Goal: Communication & Community: Ask a question

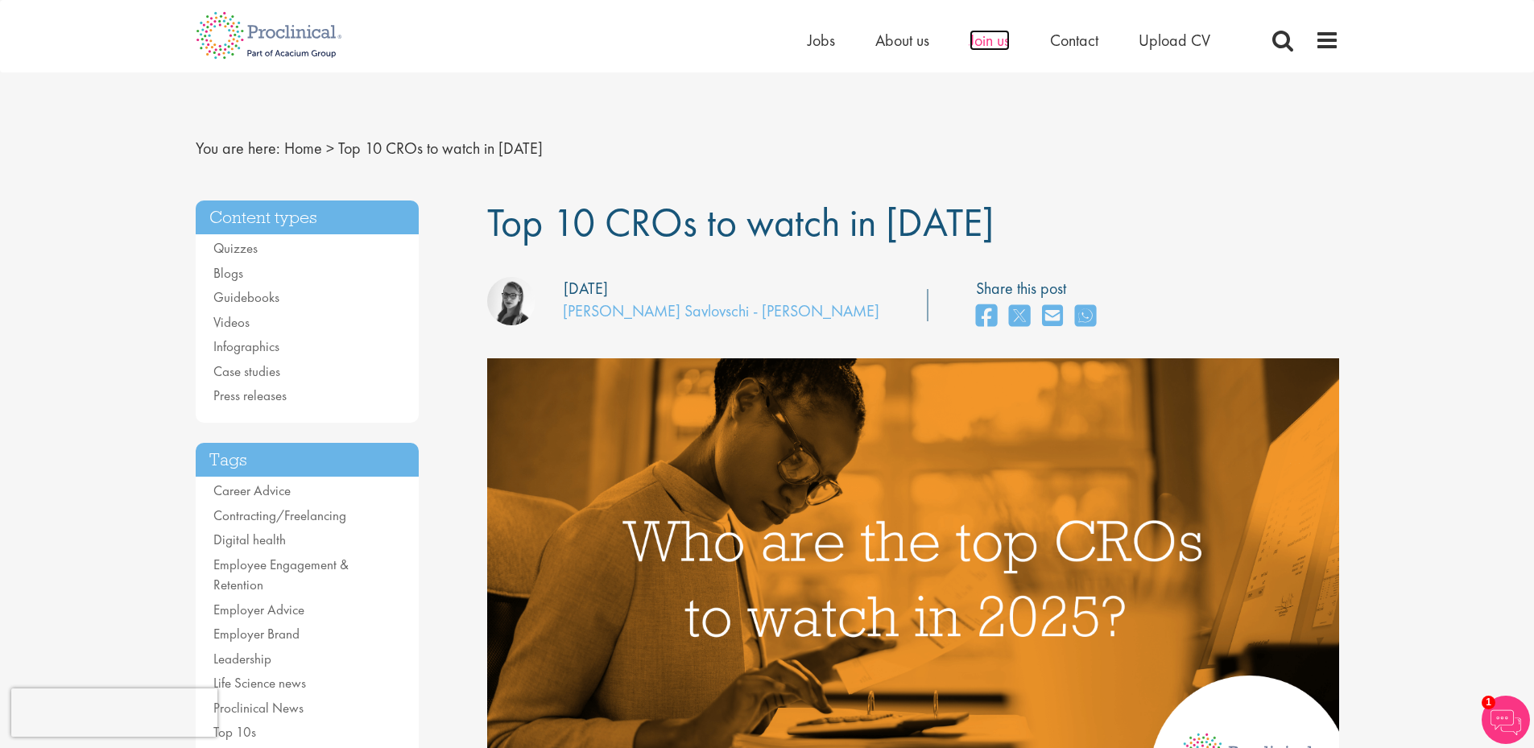
click at [989, 43] on span "Join us" at bounding box center [989, 40] width 40 height 21
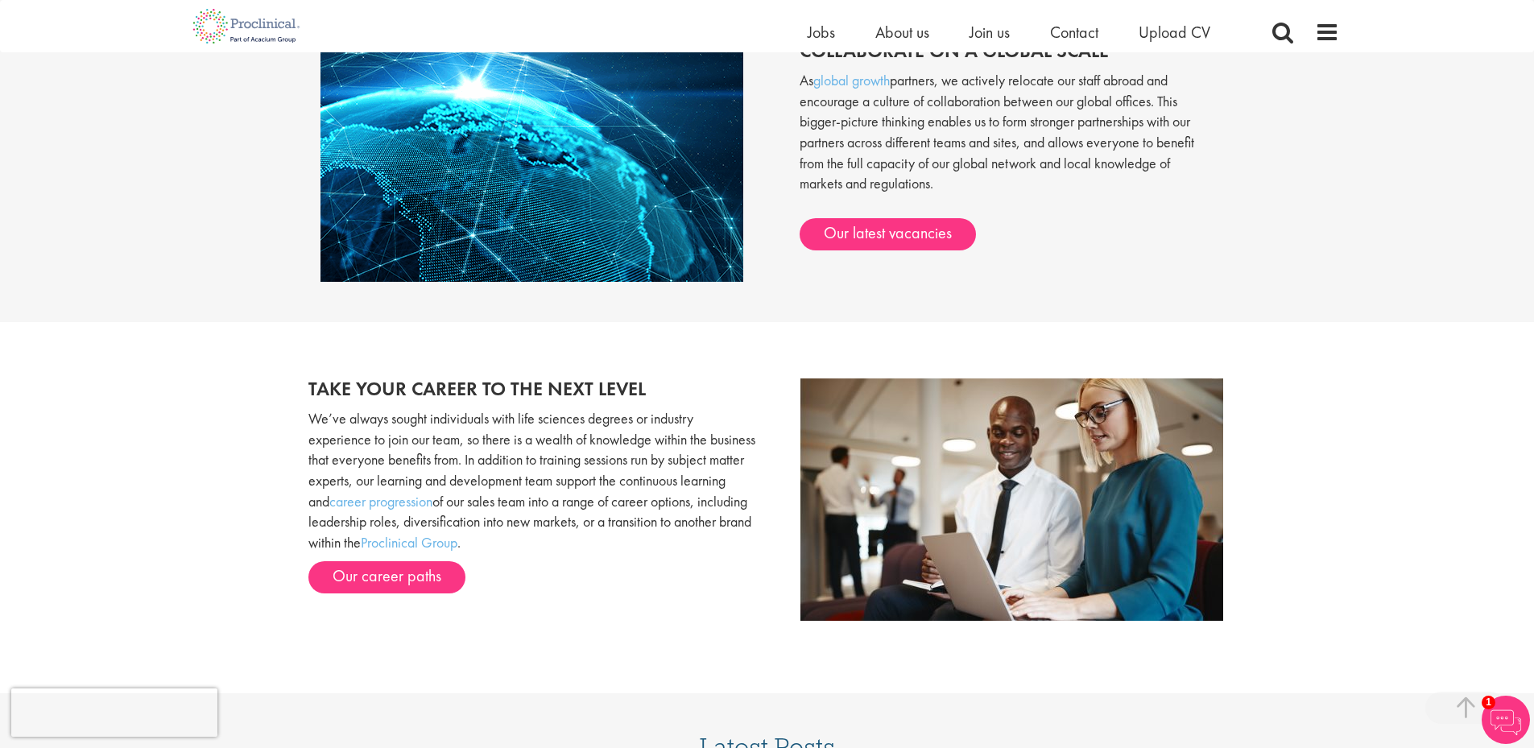
scroll to position [1610, 0]
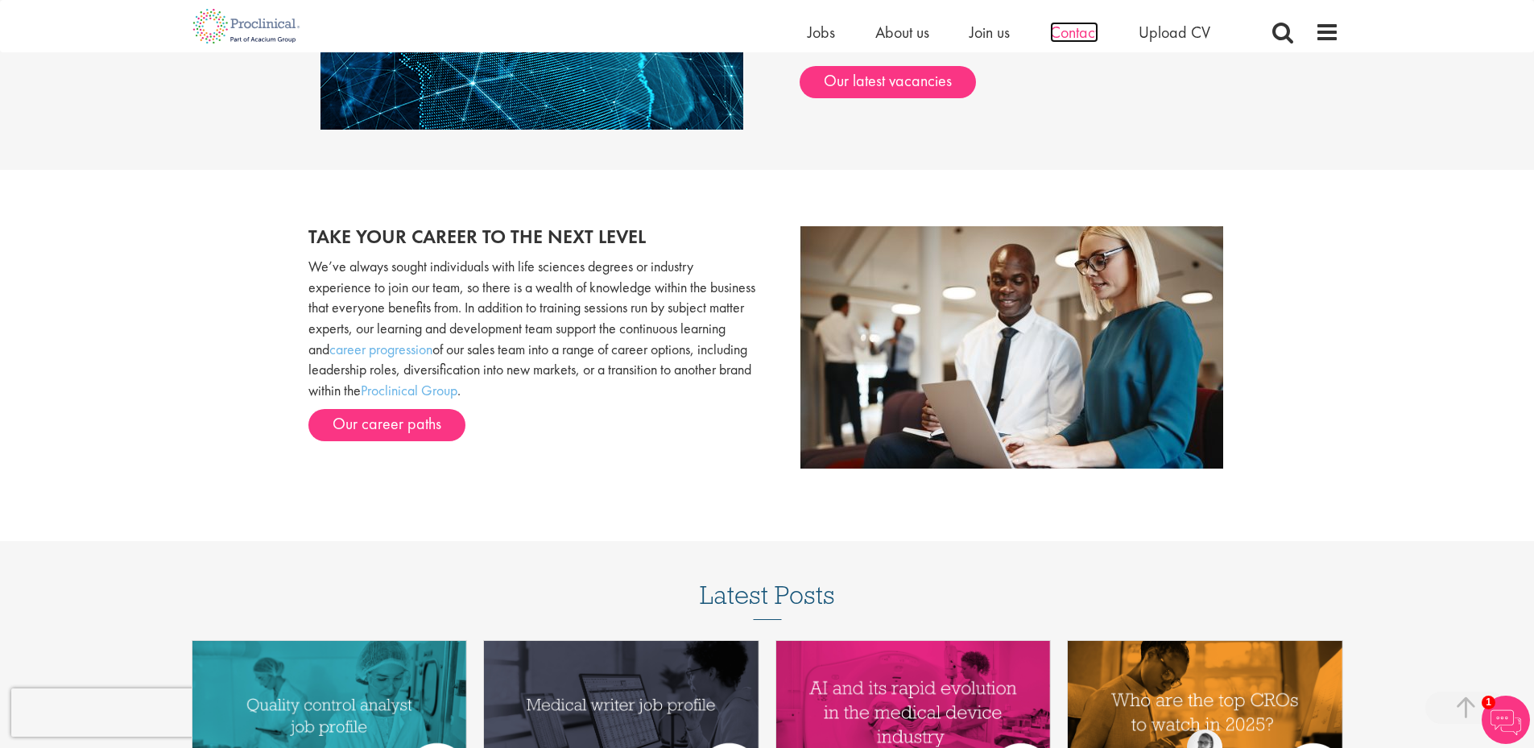
click at [1072, 31] on span "Contact" at bounding box center [1074, 32] width 48 height 21
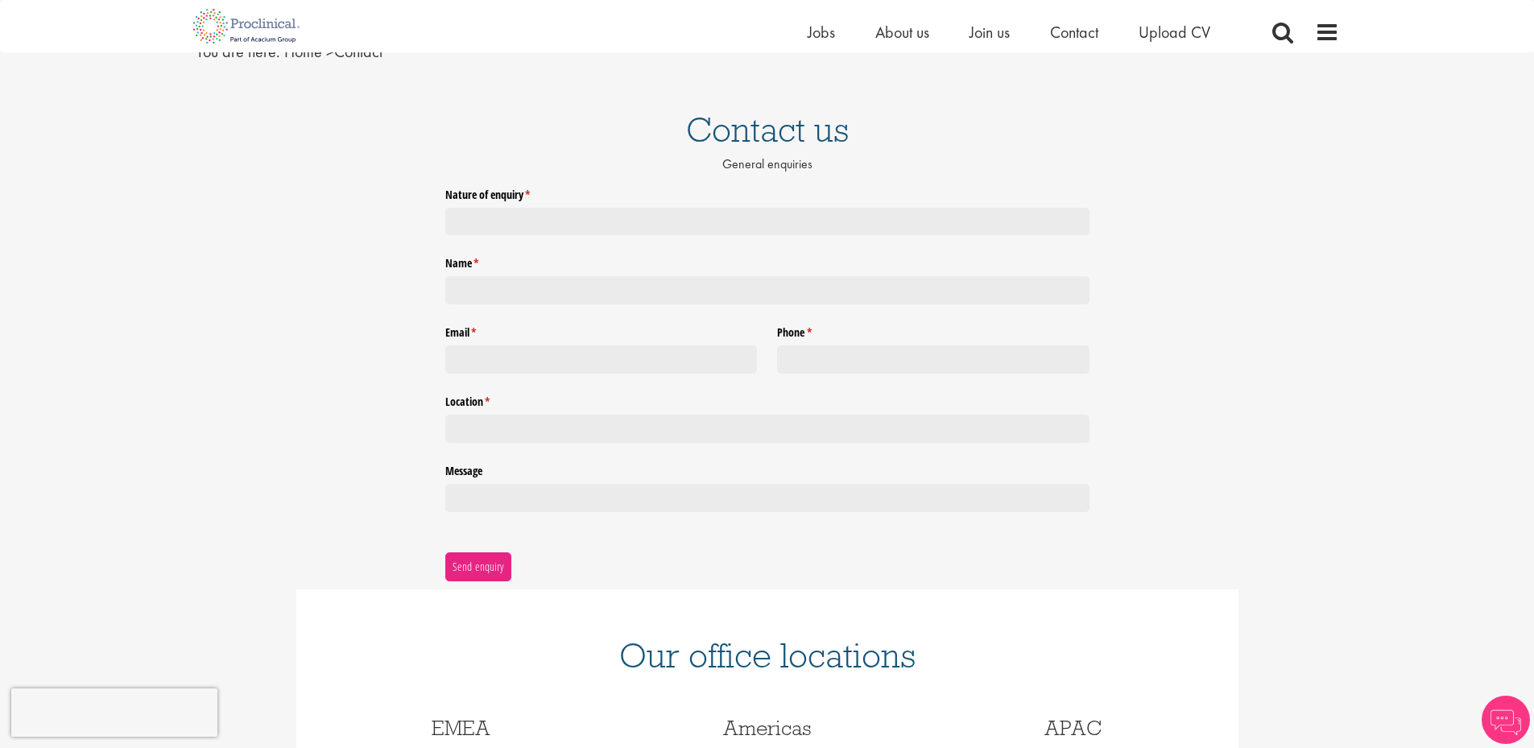
scroll to position [76, 0]
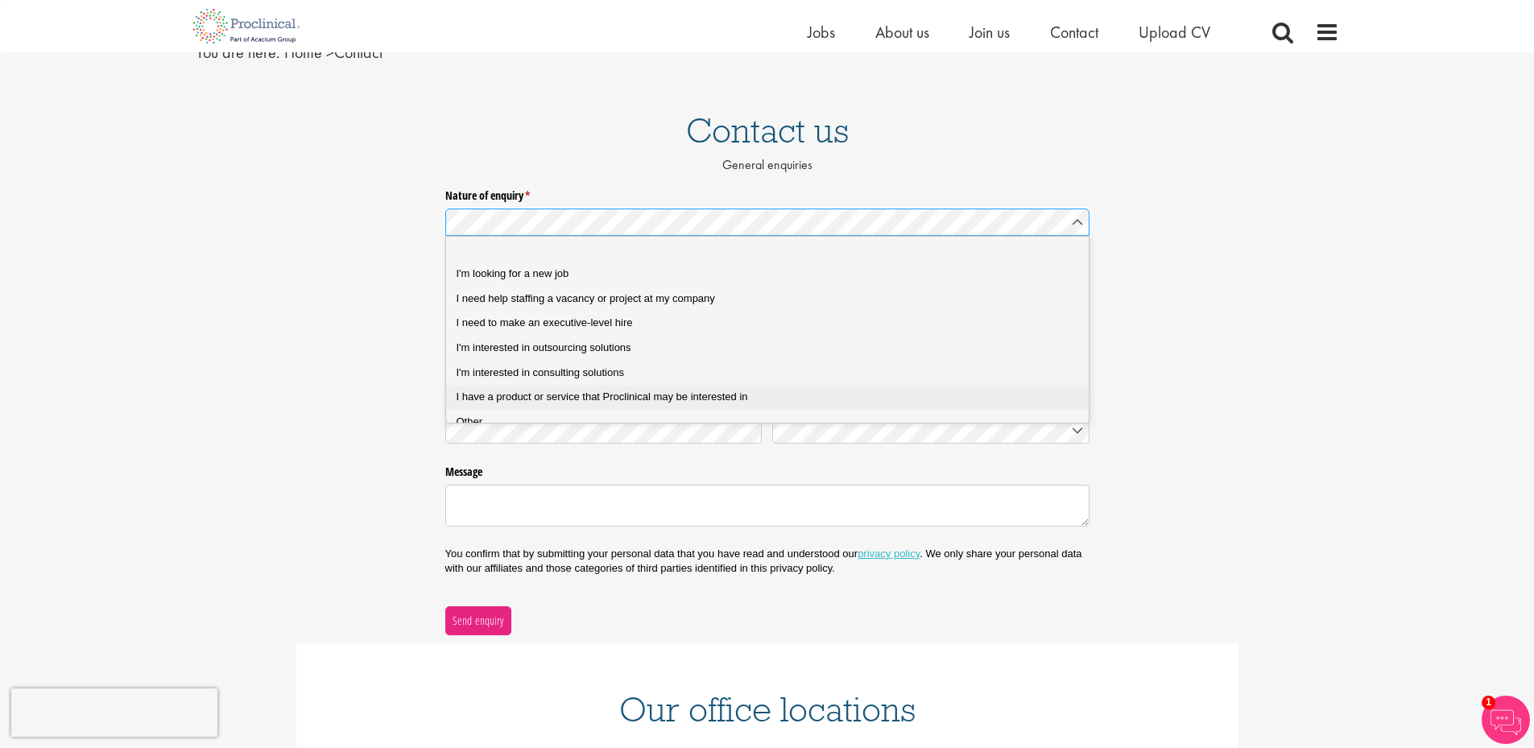
click at [655, 397] on span "I have a product or service that Proclinical may be interested in" at bounding box center [602, 397] width 291 height 12
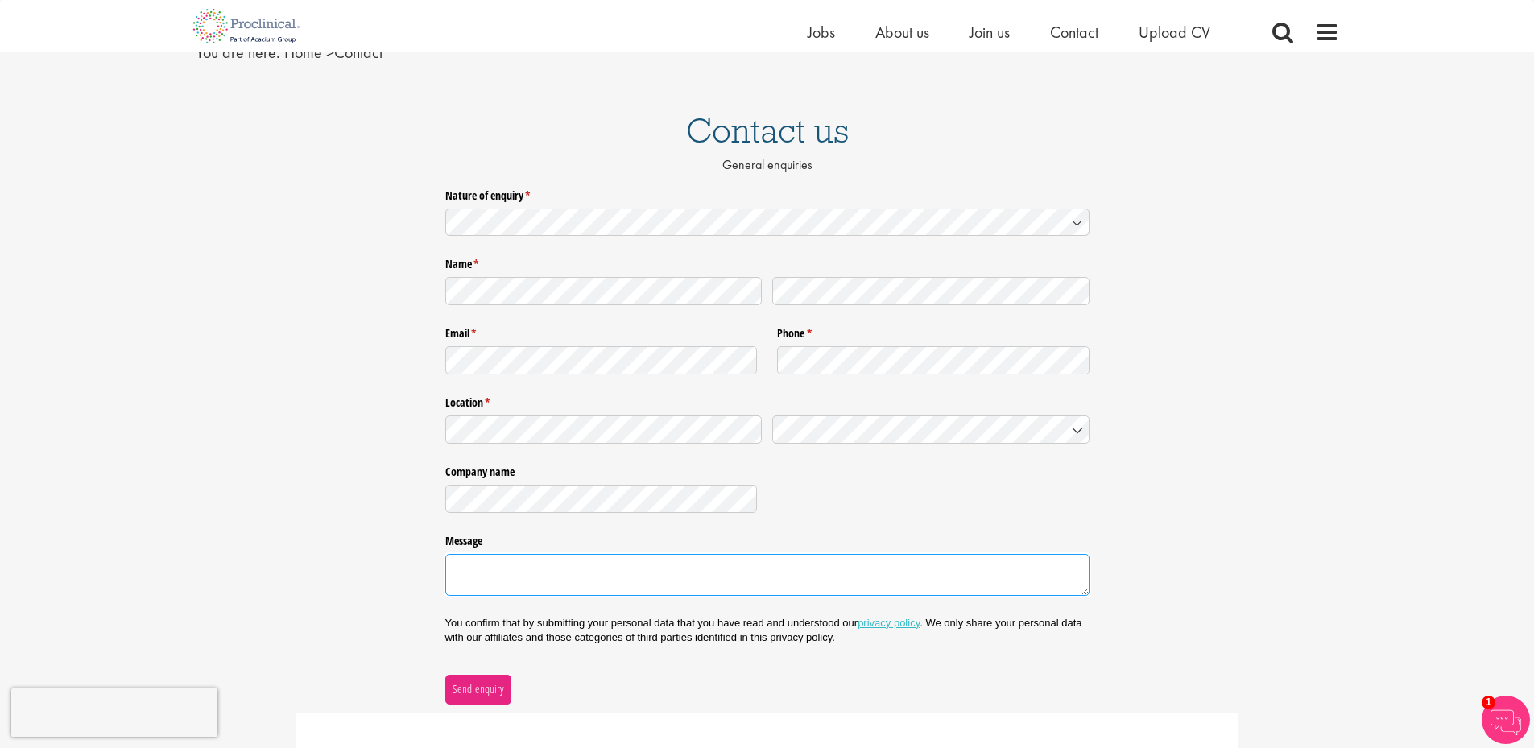
click at [605, 566] on textarea "Message" at bounding box center [767, 575] width 644 height 42
paste textarea "GOOD MORNING TO THE TEAM, WE ARE MEDICAL TRANSPORT COMPANY THAT SPECIALIZES IN …"
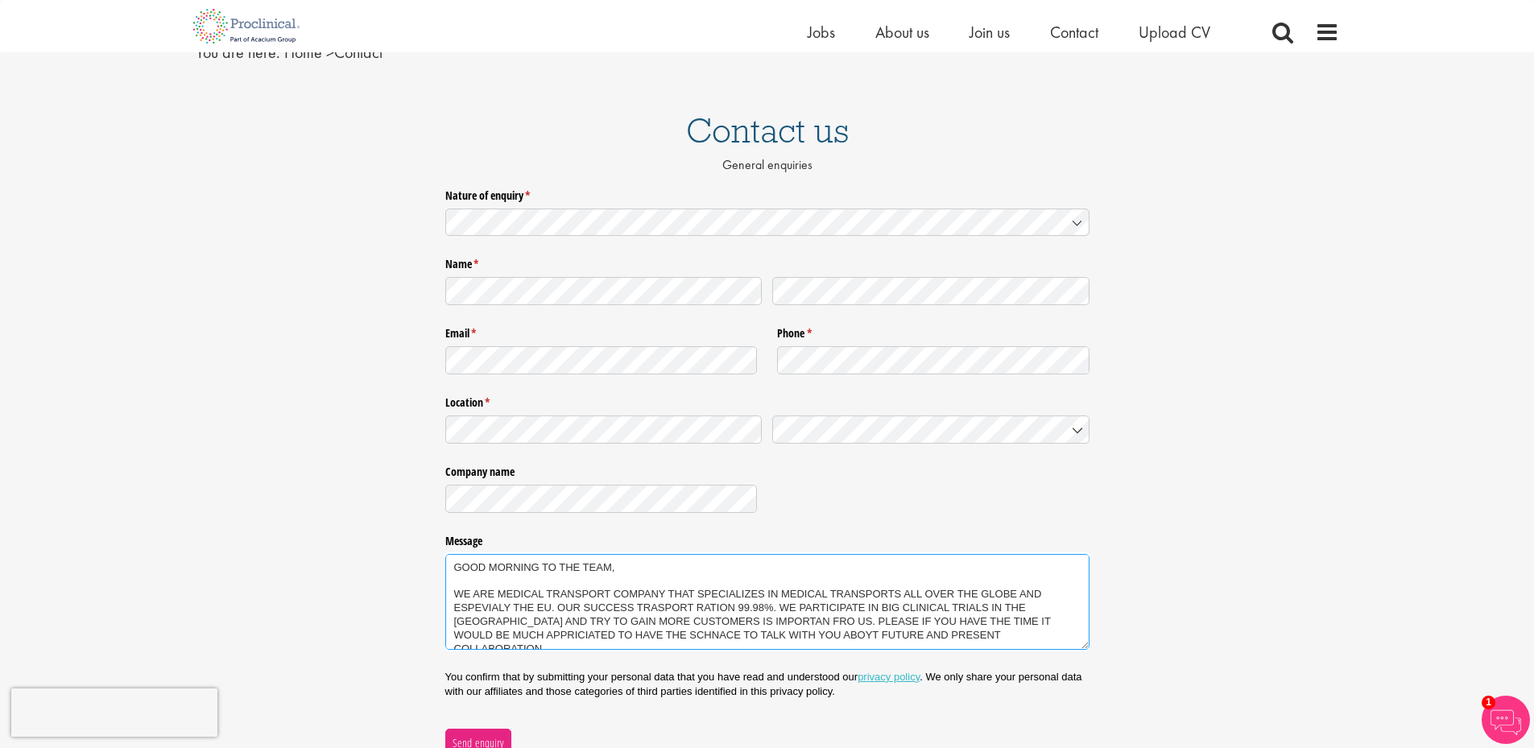
type textarea "GOOD MORNING TO THE TEAM, WE ARE MEDICAL TRANSPORT COMPANY THAT SPECIALIZES IN …"
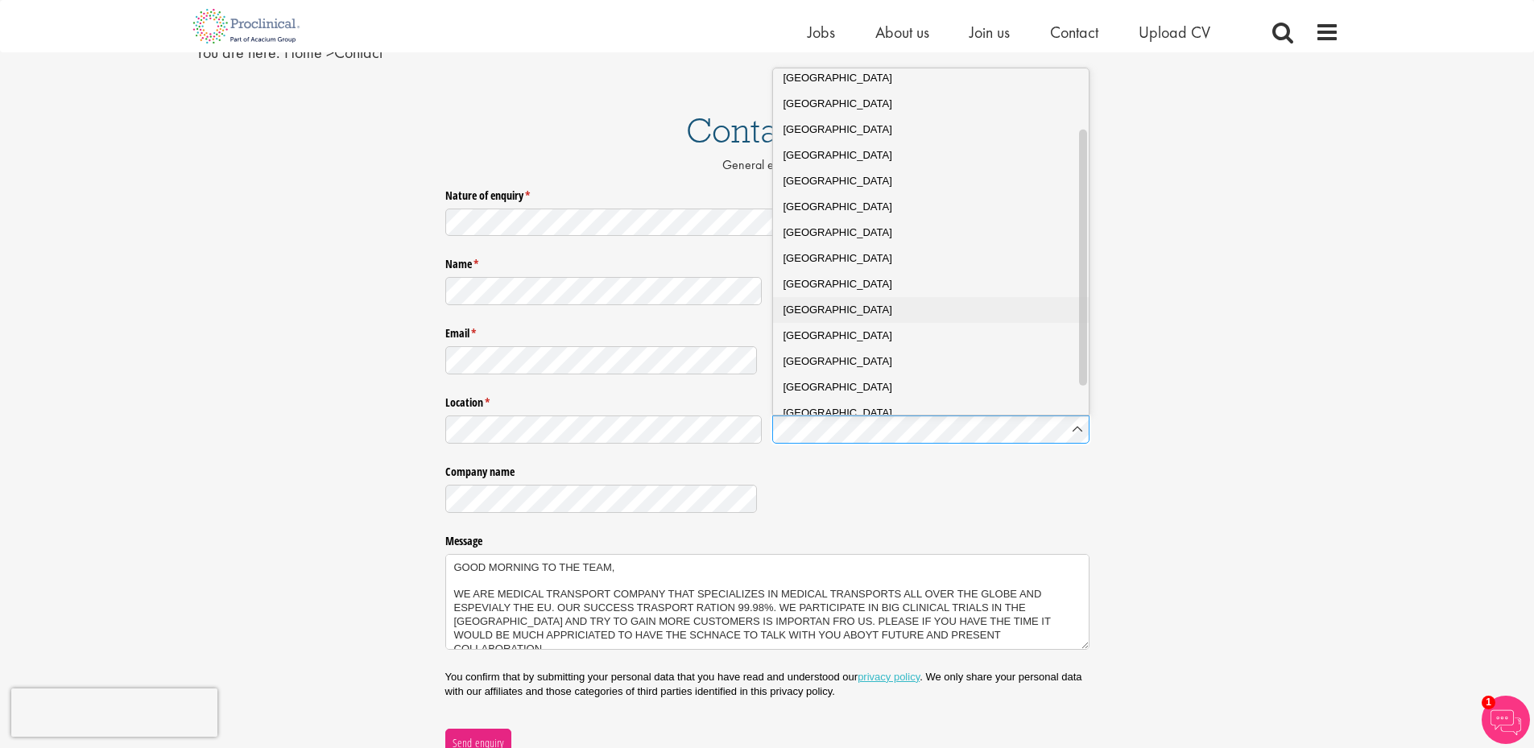
scroll to position [118, 0]
click at [855, 354] on div "Bulgaria" at bounding box center [937, 362] width 308 height 16
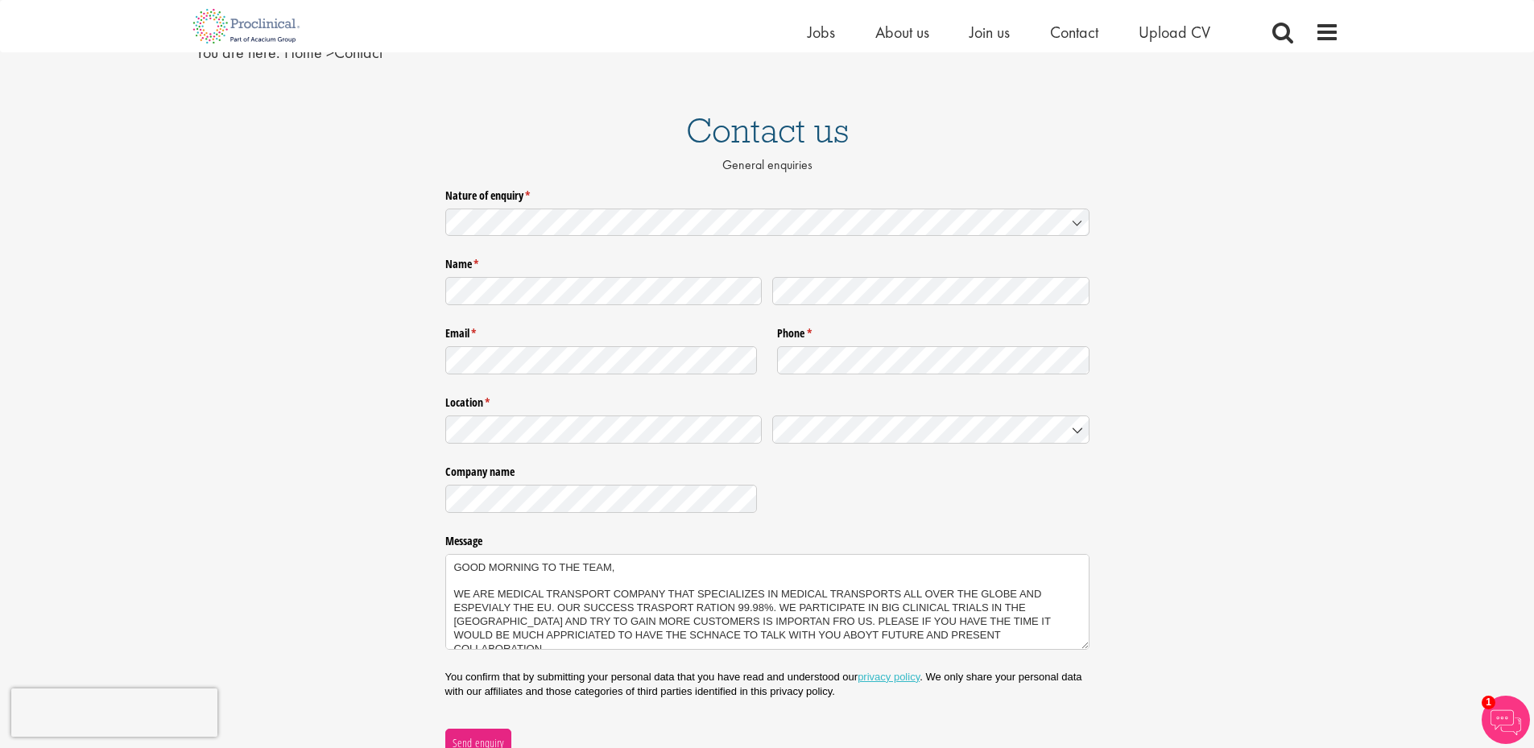
click at [876, 501] on div "Company name" at bounding box center [767, 487] width 644 height 69
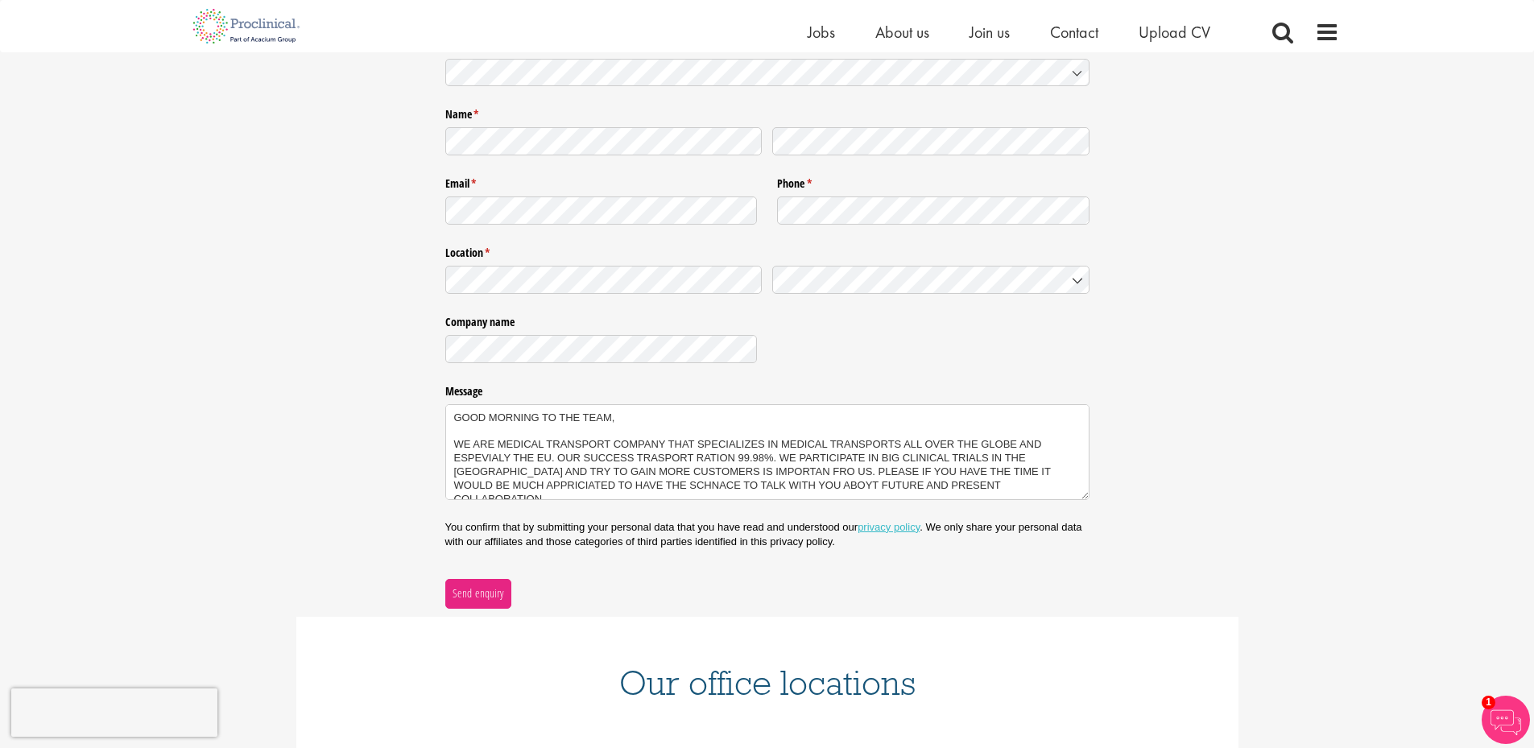
scroll to position [237, 0]
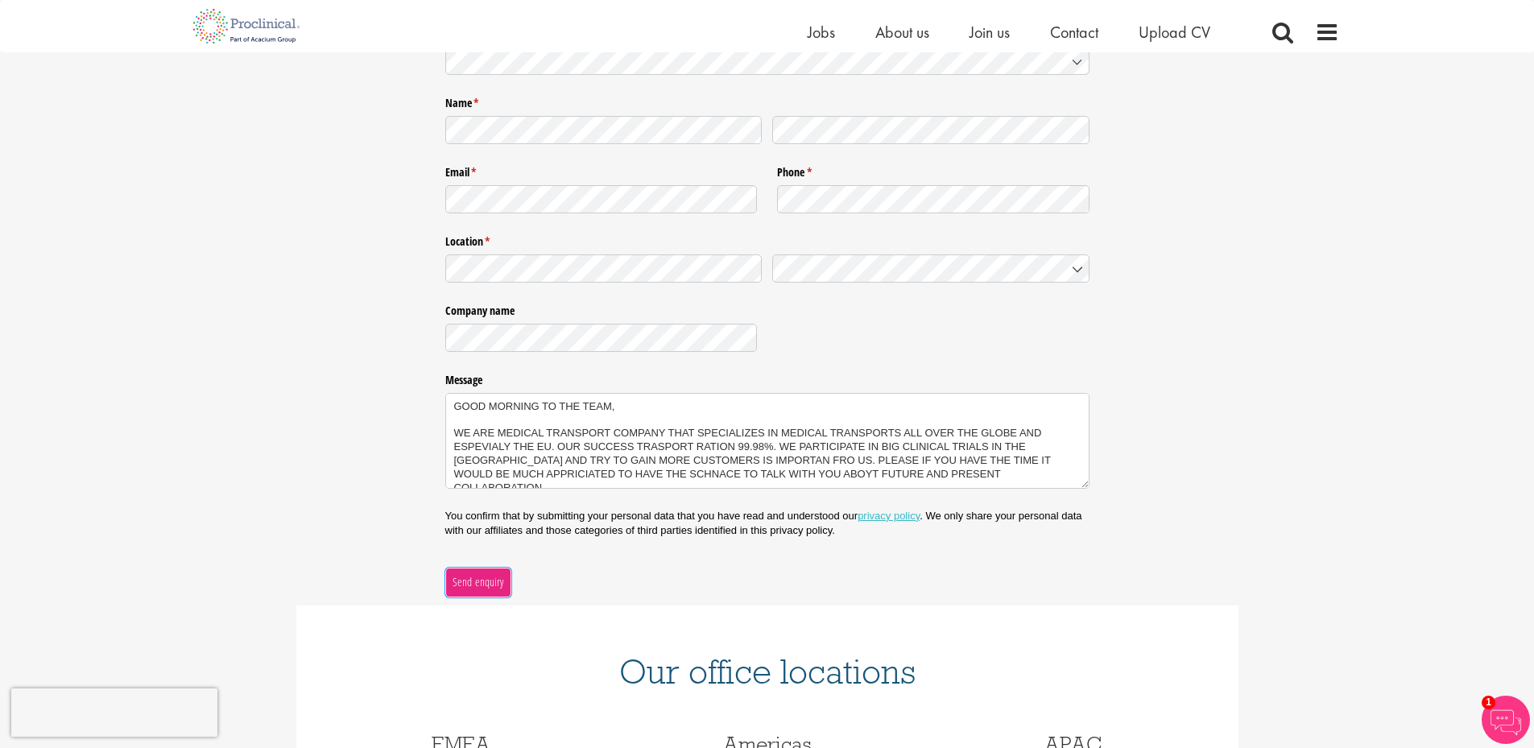
click at [489, 577] on span "Send enquiry" at bounding box center [478, 582] width 52 height 18
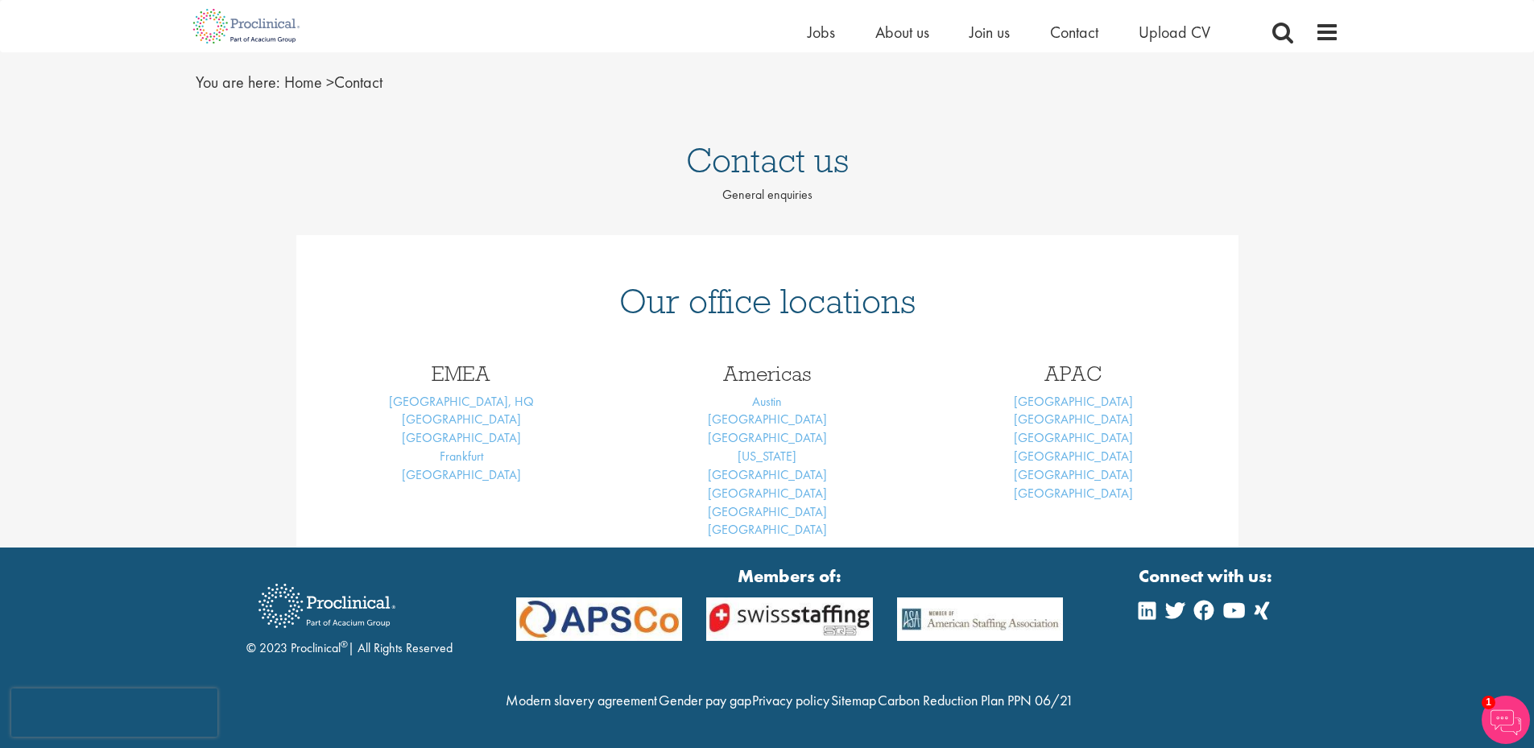
scroll to position [66, 0]
